Goal: Information Seeking & Learning: Check status

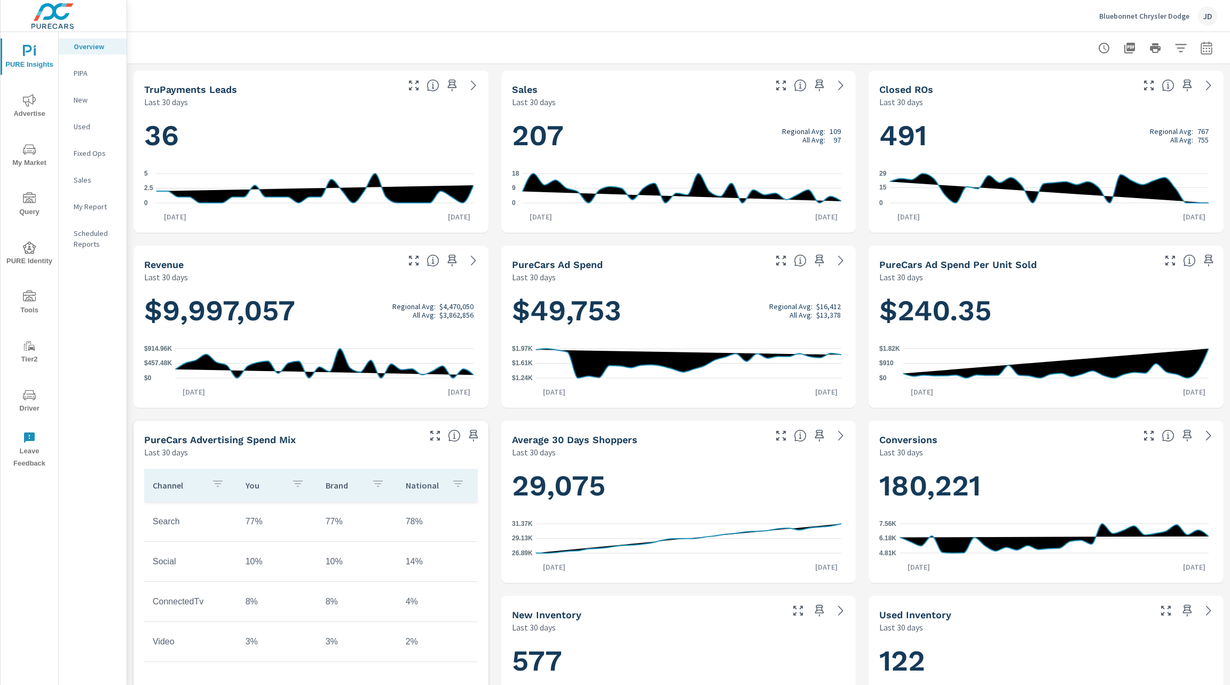
scroll to position [1, 0]
click at [31, 106] on icon "nav menu" at bounding box center [29, 100] width 13 height 13
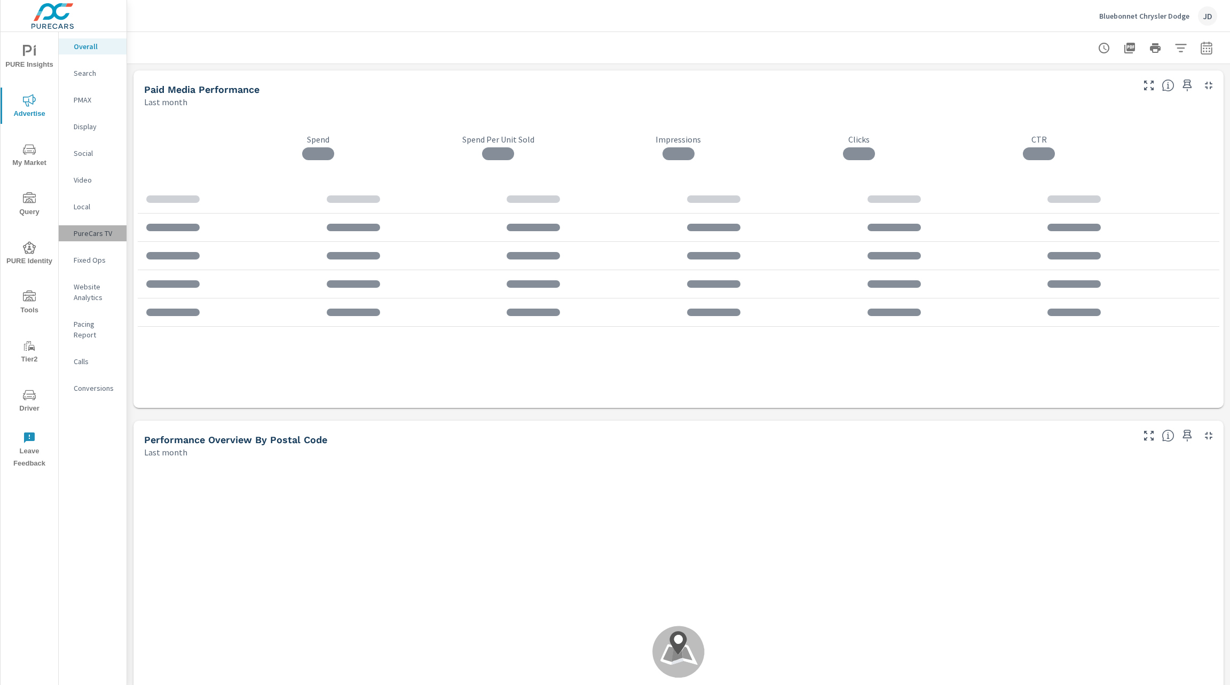
click at [101, 233] on p "PureCars TV" at bounding box center [96, 233] width 44 height 11
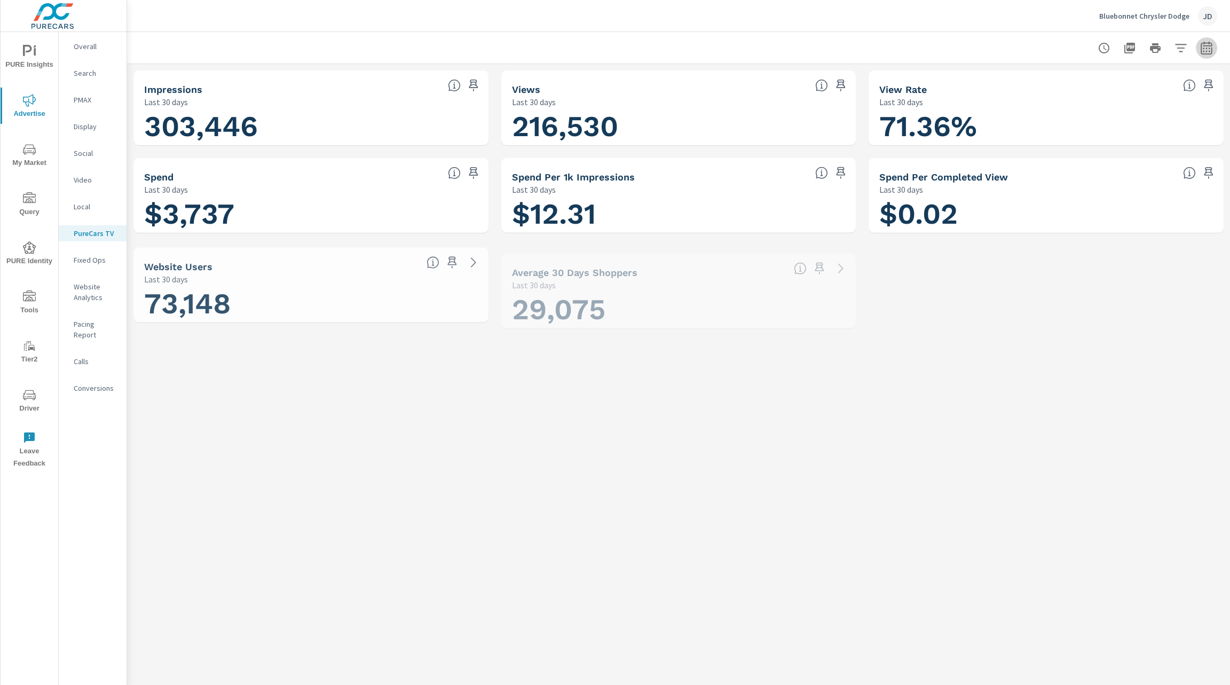
click at [1201, 48] on button "button" at bounding box center [1206, 47] width 21 height 21
select select "Last 30 days"
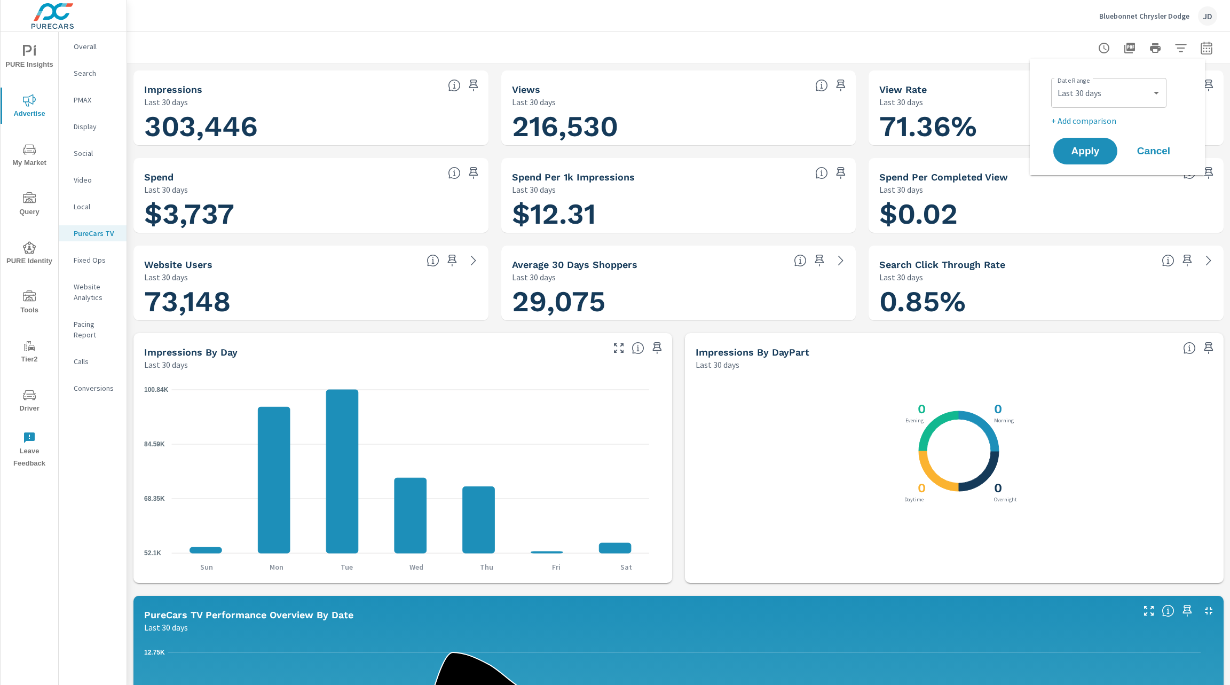
scroll to position [375, 0]
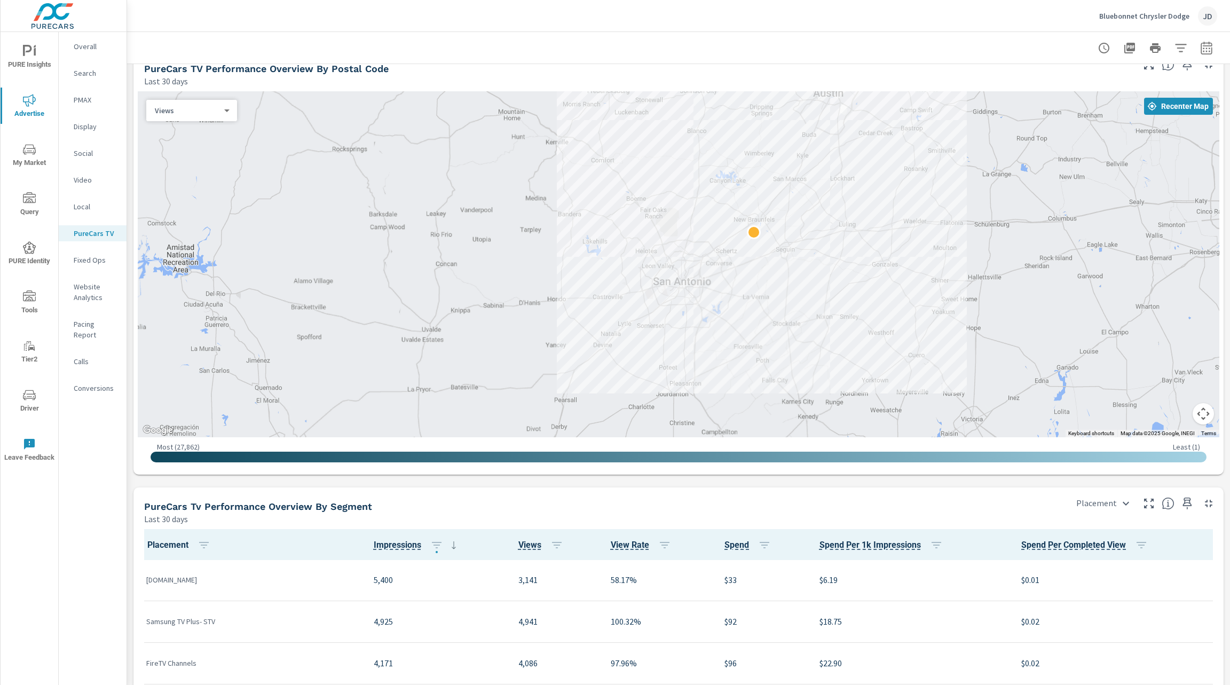
scroll to position [897, 0]
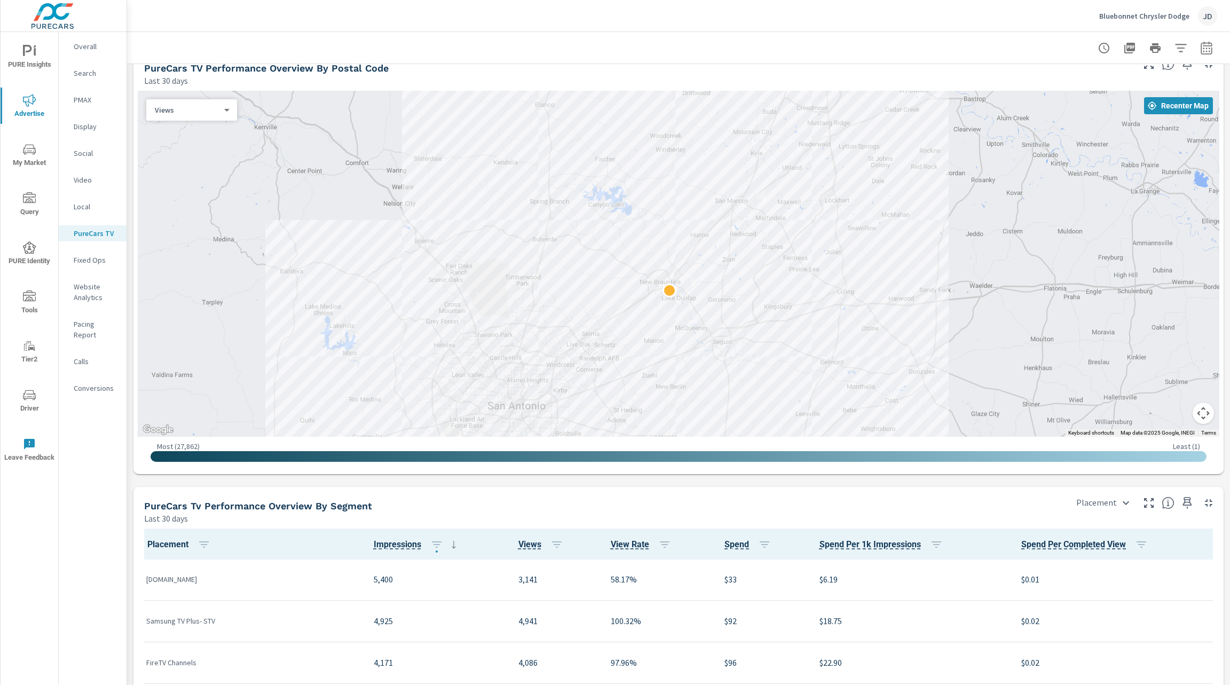
drag, startPoint x: 831, startPoint y: 270, endPoint x: 819, endPoint y: 499, distance: 229.9
click at [819, 499] on div "Impressions Last 30 days 303,446 Views Last 30 days 216,530 View Rate Last 30 d…" at bounding box center [678, 86] width 1103 height 1839
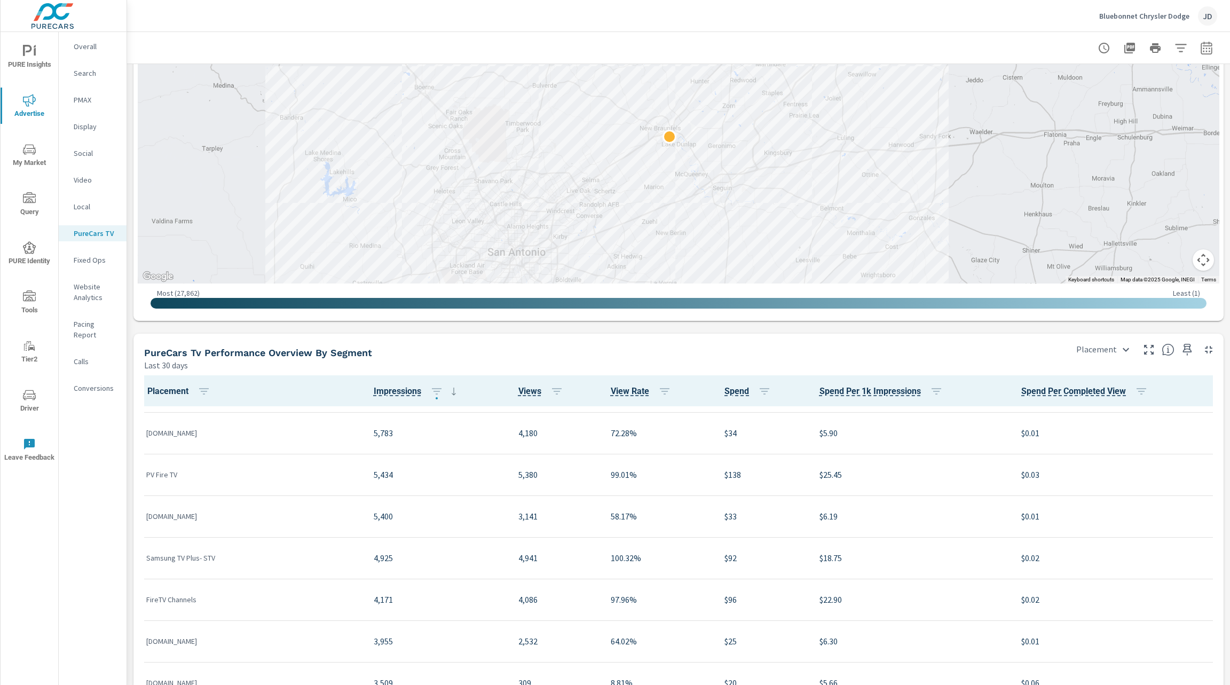
scroll to position [1060, 0]
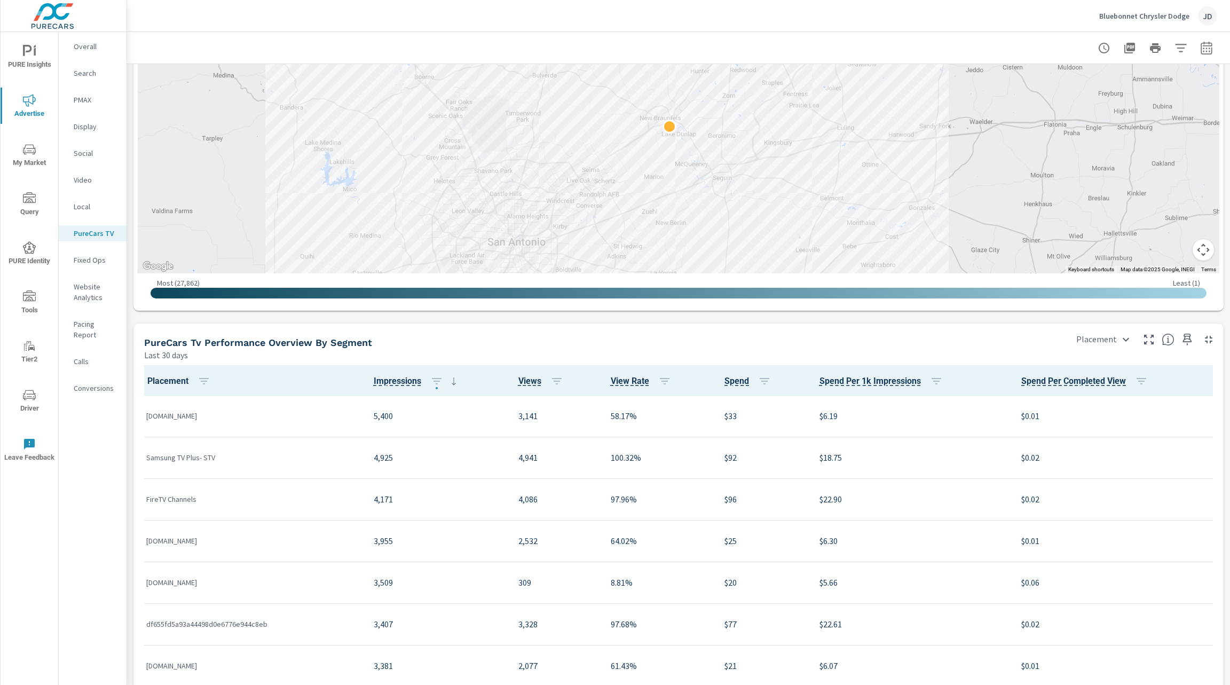
scroll to position [439, 0]
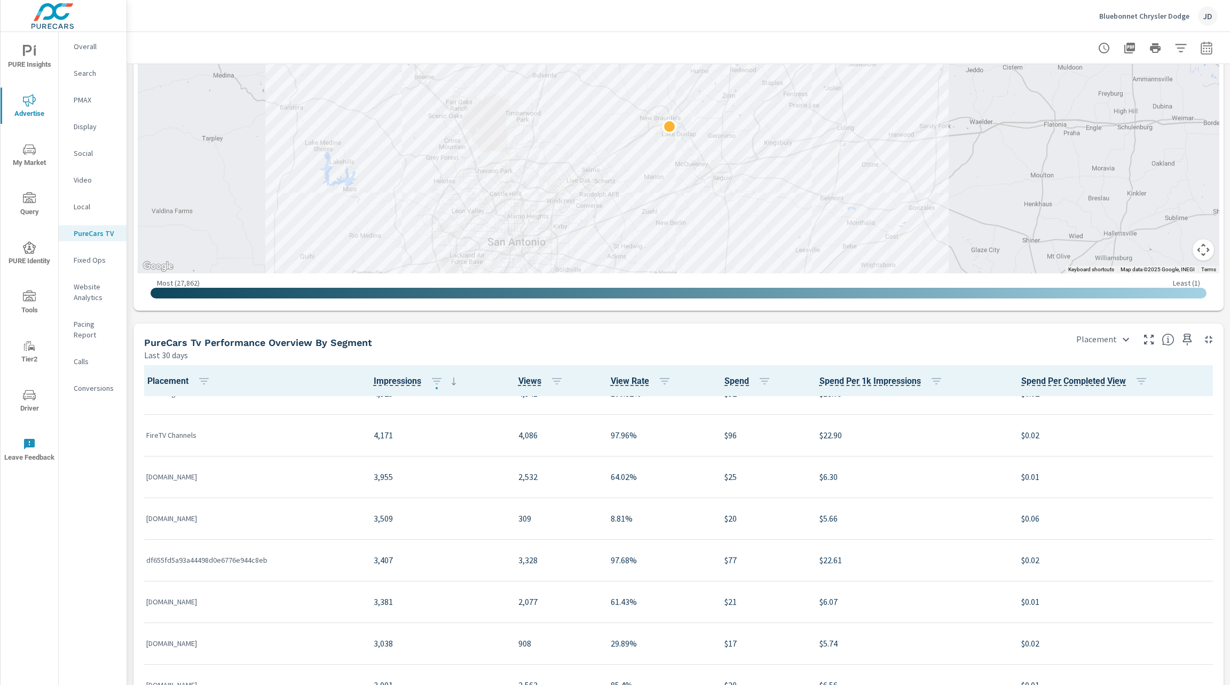
scroll to position [53, 0]
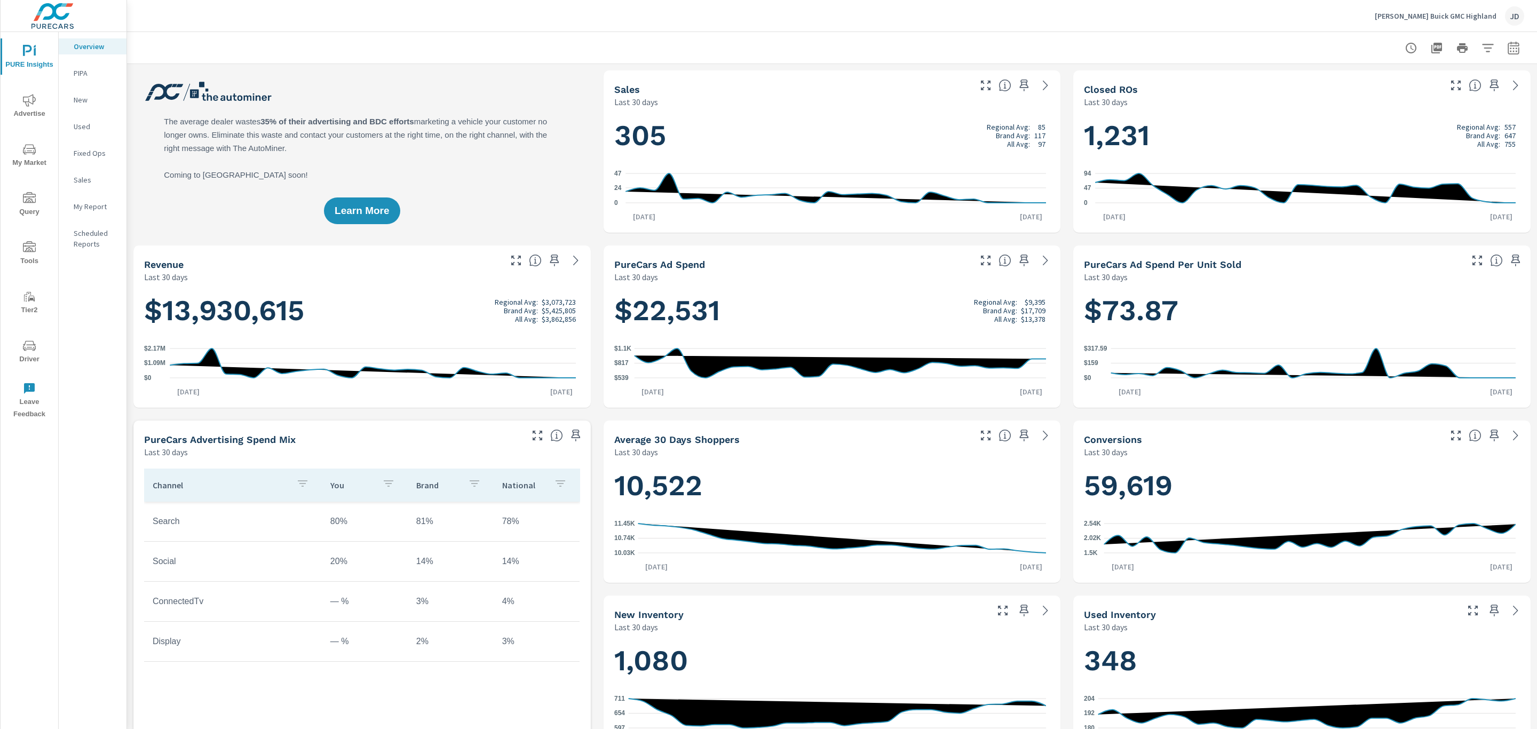
scroll to position [1, 0]
click at [33, 108] on span "Advertise" at bounding box center [29, 107] width 51 height 26
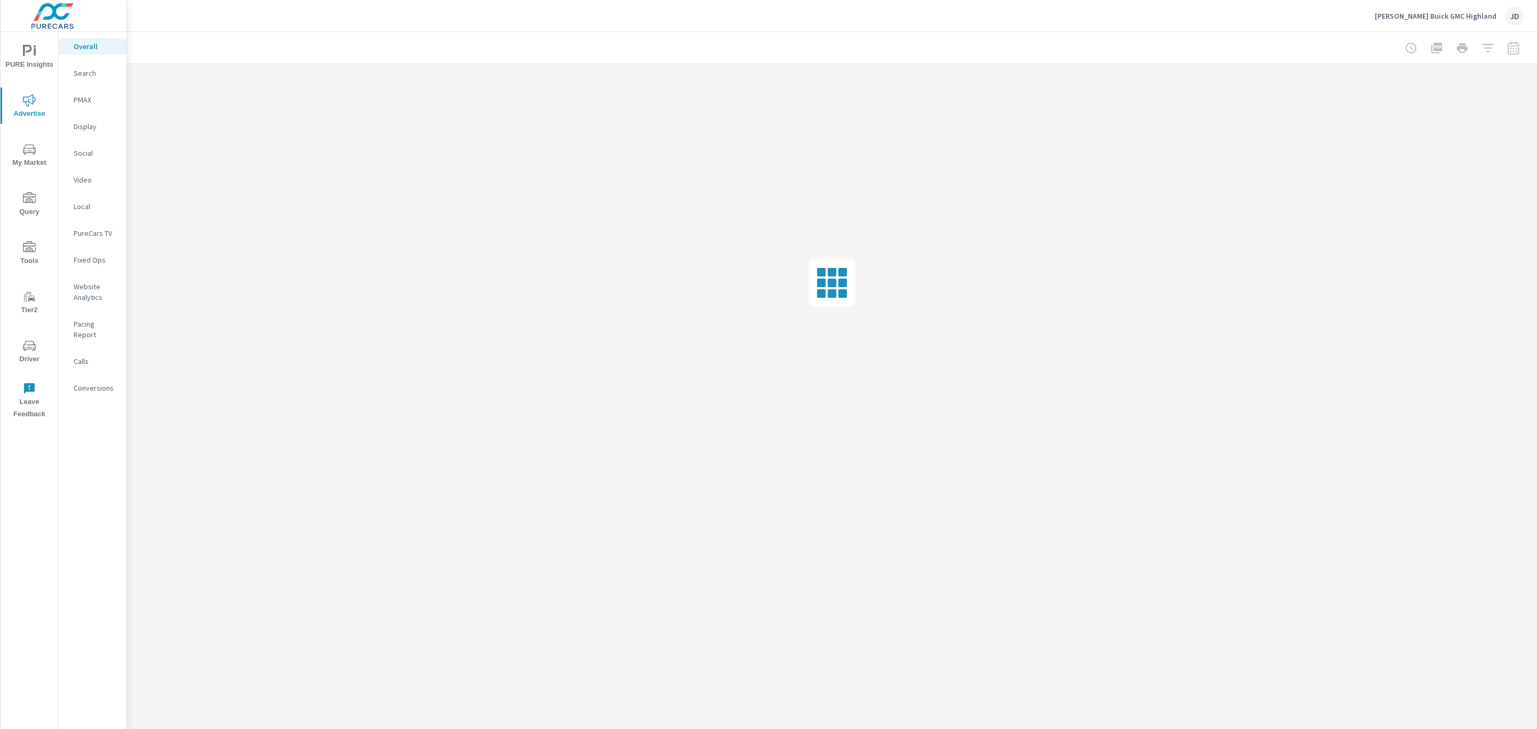
click at [92, 356] on p "Calls" at bounding box center [96, 361] width 44 height 11
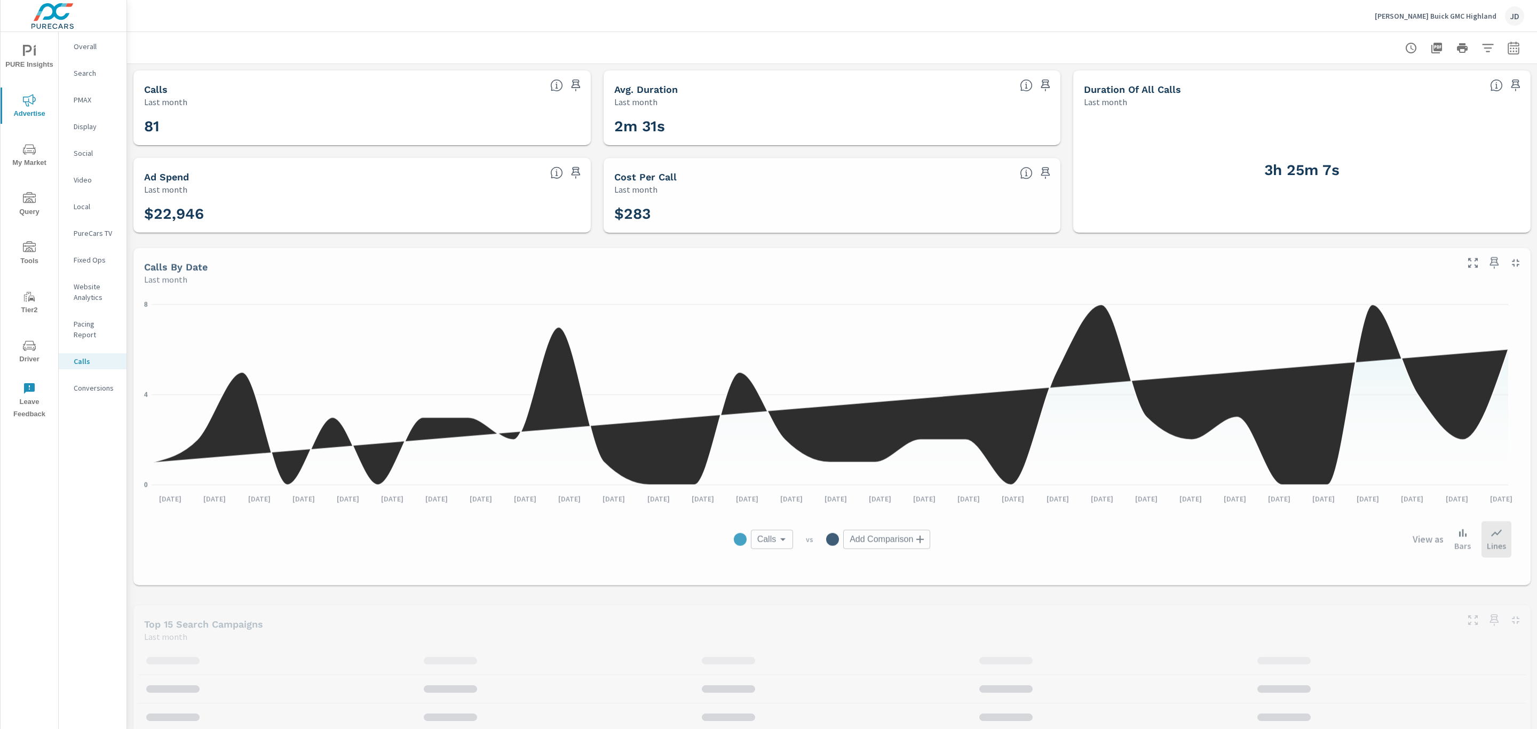
click at [1508, 52] on icon "button" at bounding box center [1514, 48] width 13 height 13
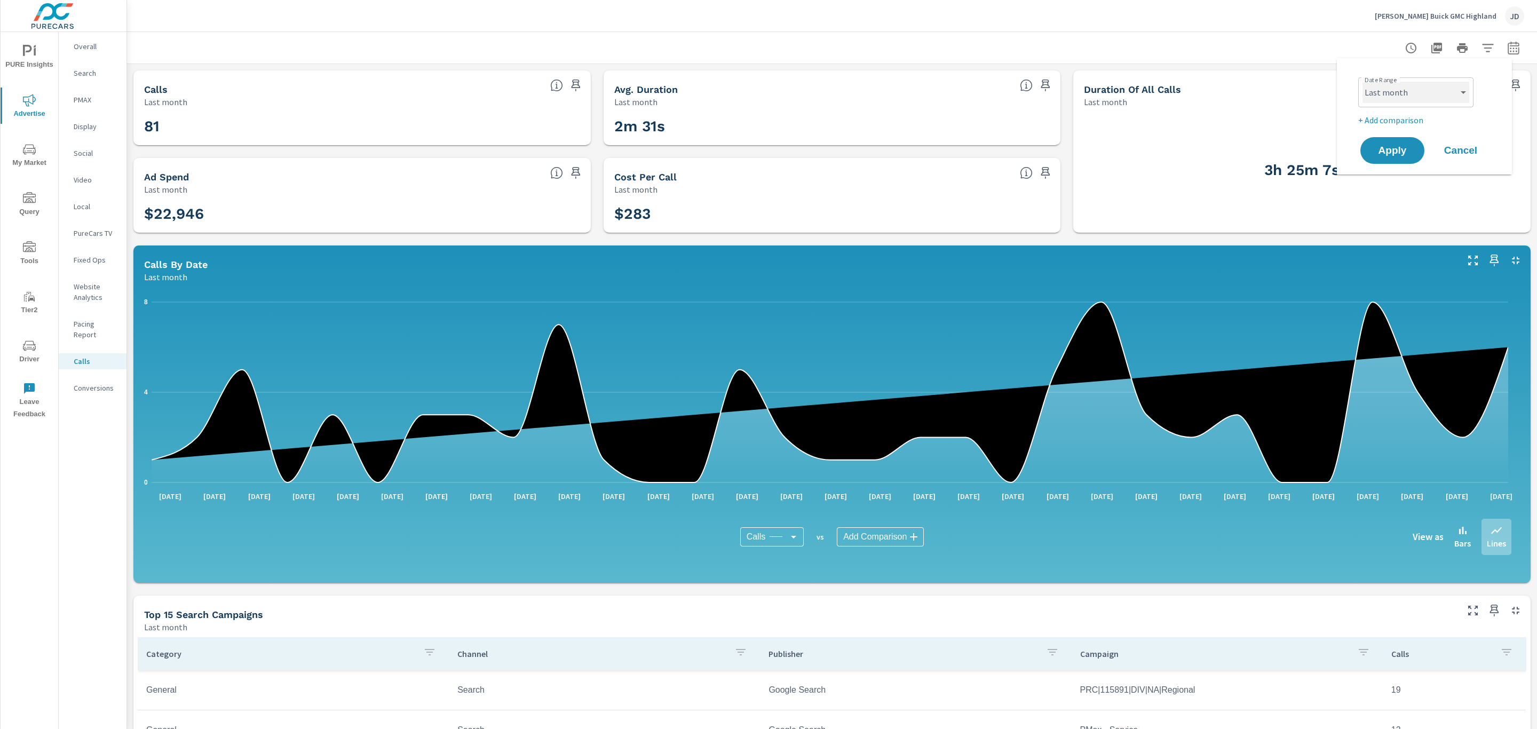
click at [1451, 98] on select "Custom Yesterday Last week Last 7 days Last 14 days Last 30 days Last 45 days L…" at bounding box center [1416, 92] width 107 height 21
click at [1363, 82] on select "Custom Yesterday Last week Last 7 days Last 14 days Last 30 days Last 45 days L…" at bounding box center [1416, 92] width 107 height 21
select select "Last 30 days"
click at [1395, 154] on span "Apply" at bounding box center [1393, 151] width 44 height 10
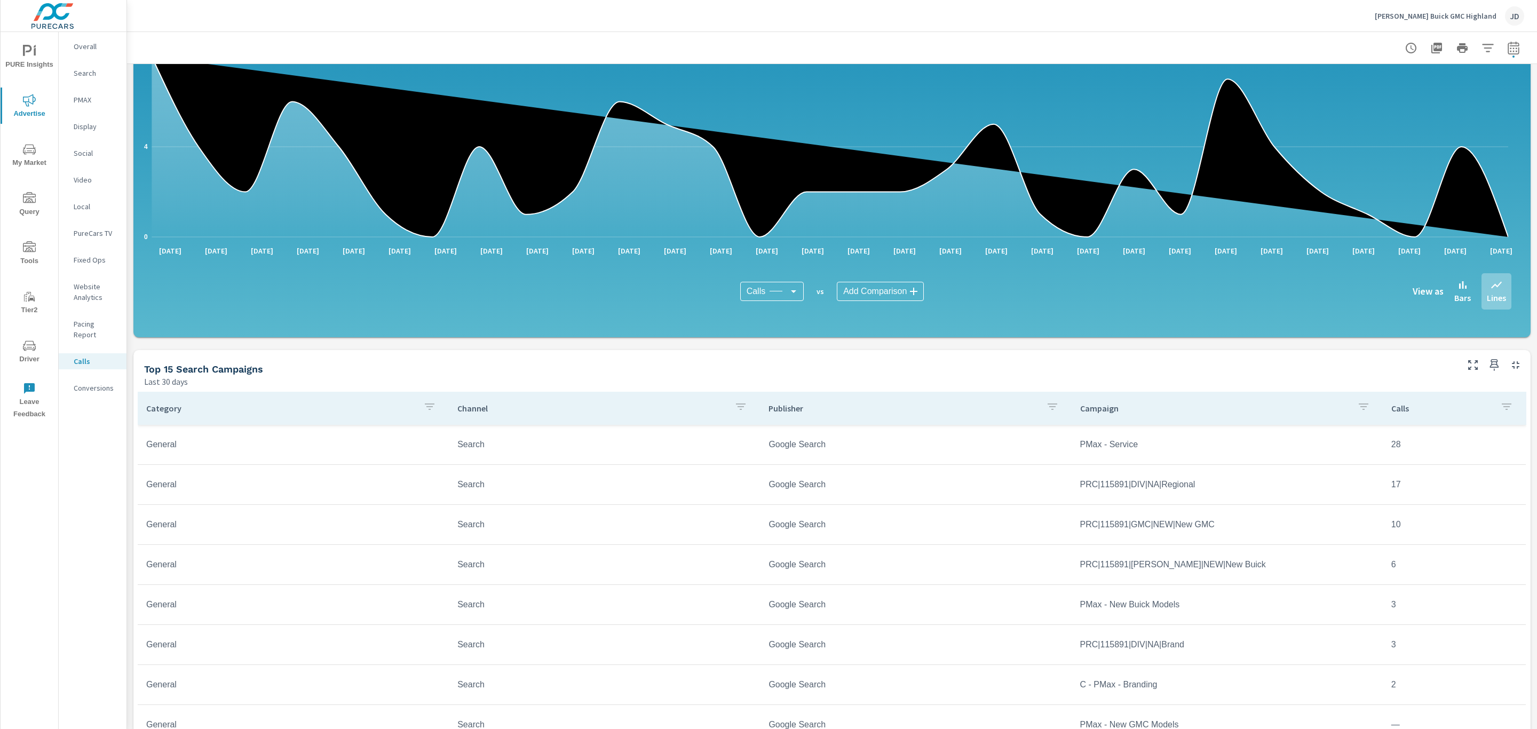
scroll to position [247, 0]
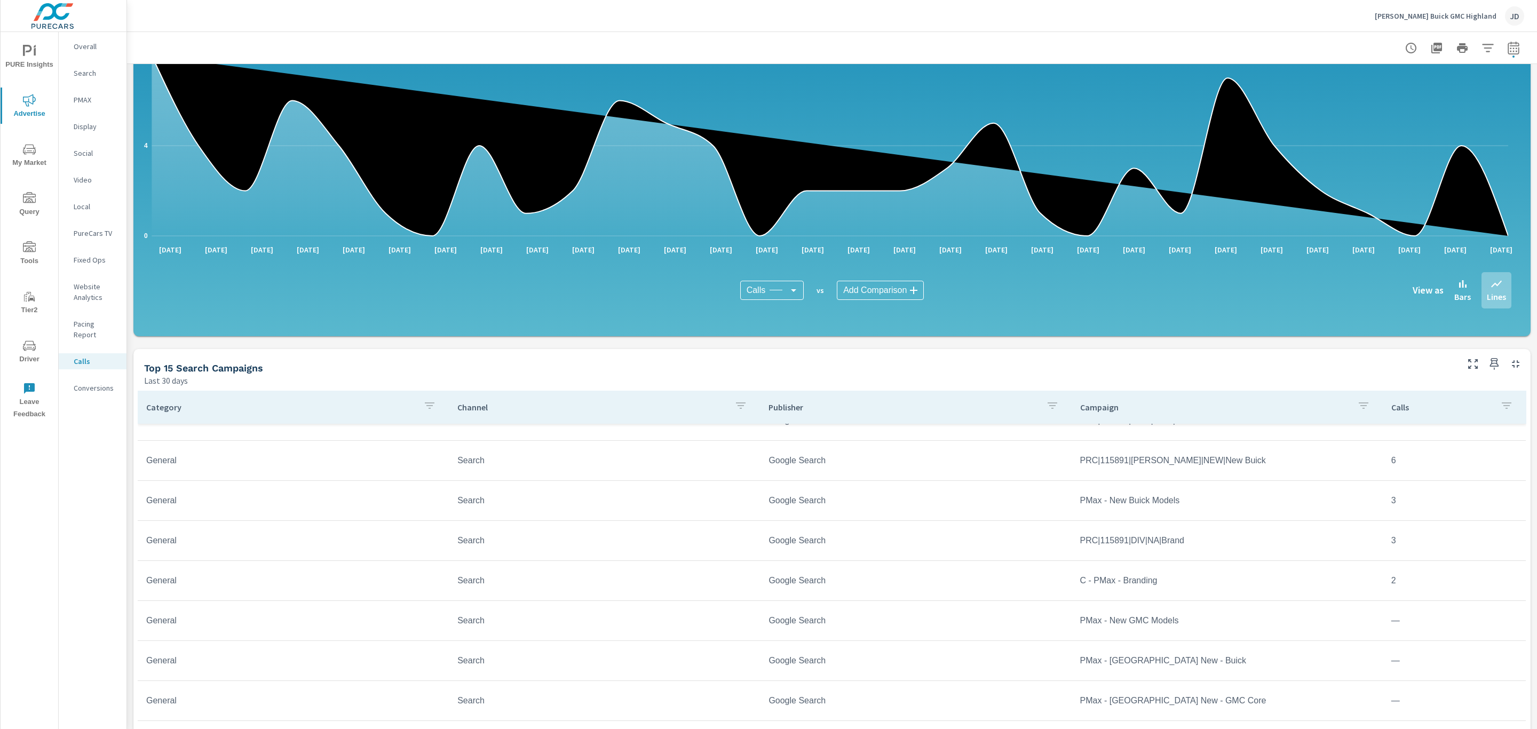
scroll to position [385, 0]
